Goal: Information Seeking & Learning: Learn about a topic

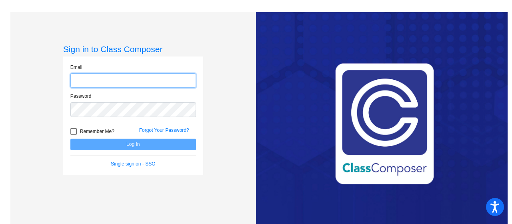
click at [145, 79] on input "email" at bounding box center [133, 80] width 126 height 15
type input "[EMAIL_ADDRESS][DOMAIN_NAME]"
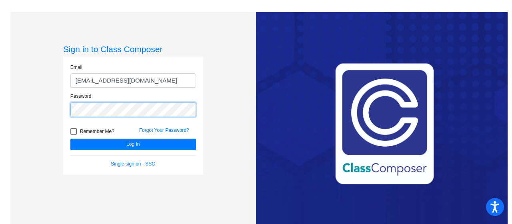
click at [70, 139] on button "Log In" at bounding box center [133, 145] width 126 height 12
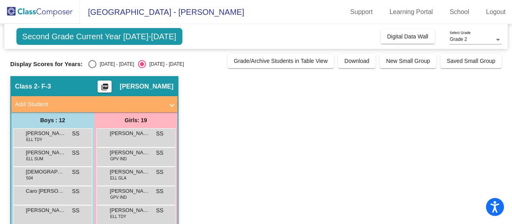
click at [93, 63] on div "Select an option" at bounding box center [92, 64] width 8 height 8
click at [92, 68] on input "[DATE] - [DATE]" at bounding box center [92, 68] width 0 height 0
radio input "true"
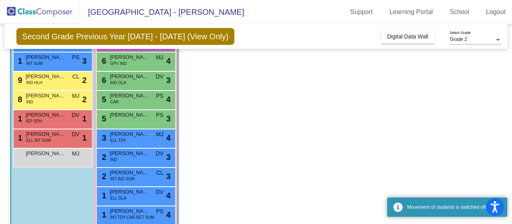
scroll to position [280, 0]
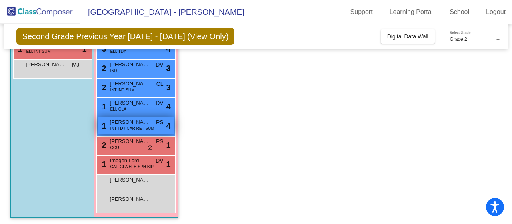
click at [151, 129] on span "INT TDY CAR RET SUM" at bounding box center [132, 128] width 44 height 6
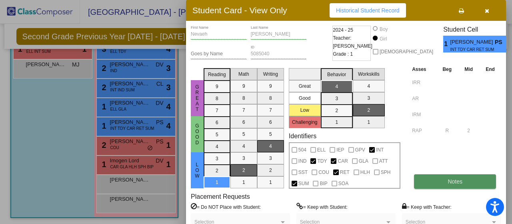
click at [455, 179] on span "Notes" at bounding box center [455, 181] width 15 height 6
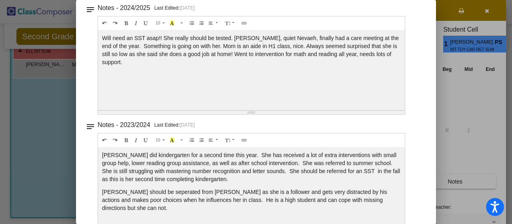
scroll to position [0, 0]
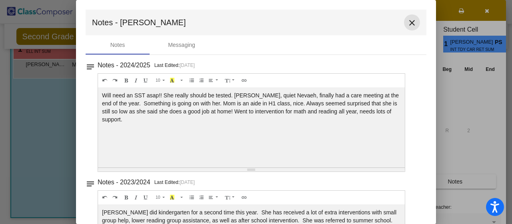
click at [408, 21] on mat-icon "close" at bounding box center [413, 23] width 10 height 10
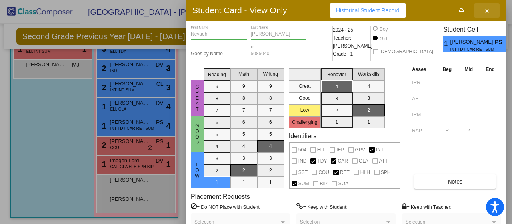
click at [490, 8] on button "button" at bounding box center [487, 10] width 26 height 14
